Goal: Book appointment/travel/reservation

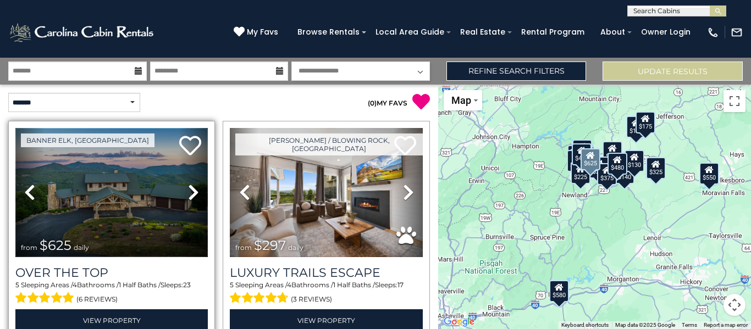
click at [164, 235] on img at bounding box center [111, 192] width 192 height 129
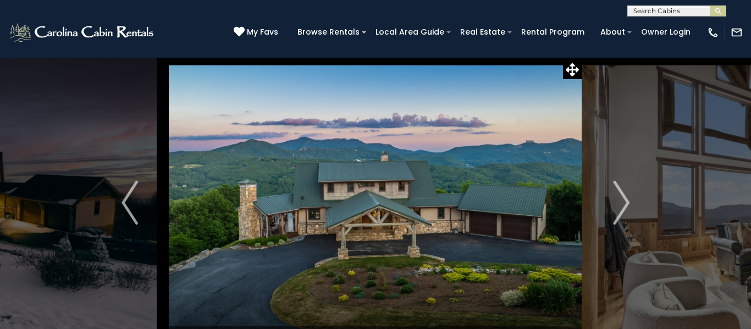
click at [643, 12] on input "text" at bounding box center [676, 13] width 96 height 11
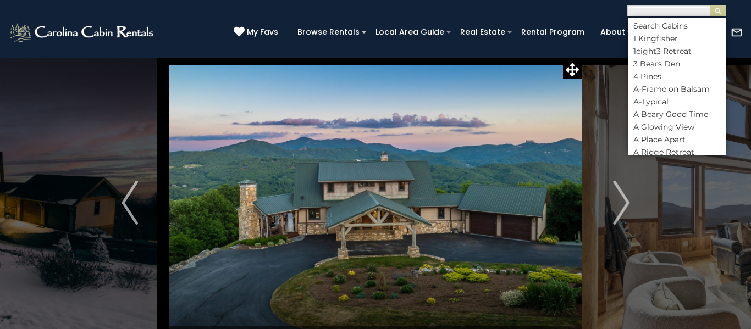
scroll to position [1, 0]
